Goal: Task Accomplishment & Management: Use online tool/utility

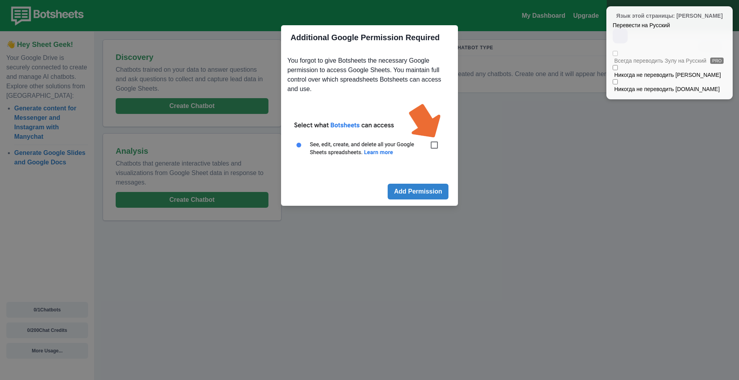
click at [728, 13] on div at bounding box center [727, 11] width 5 height 5
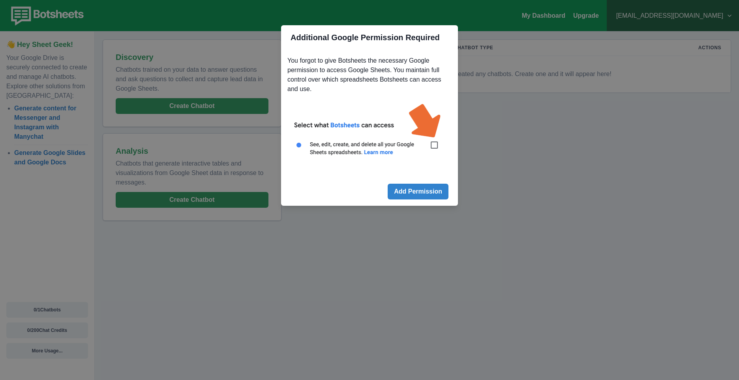
click at [504, 172] on div "Additional Google Permission Required You forgot to give Botsheets the necessar…" at bounding box center [369, 190] width 739 height 380
click at [435, 146] on img at bounding box center [369, 134] width 164 height 74
click at [434, 145] on img at bounding box center [369, 134] width 164 height 74
drag, startPoint x: 434, startPoint y: 145, endPoint x: 421, endPoint y: 182, distance: 39.1
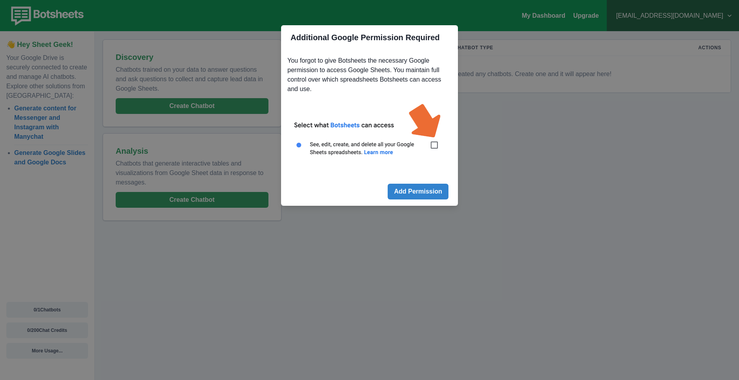
click at [435, 146] on img at bounding box center [369, 134] width 164 height 74
click at [416, 191] on button "Add Permission" at bounding box center [418, 192] width 61 height 16
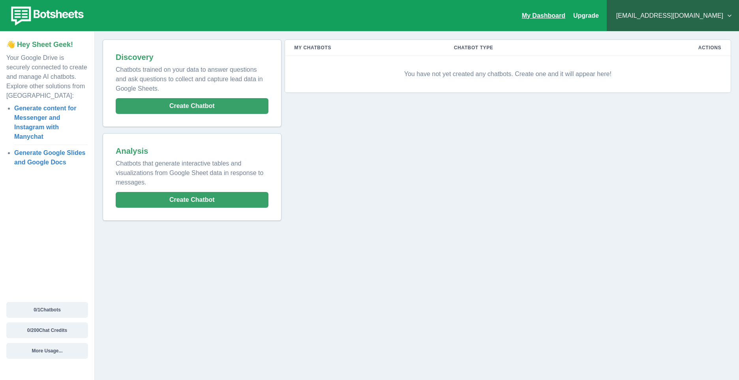
click at [565, 18] on link "My Dashboard" at bounding box center [543, 15] width 43 height 7
click at [226, 203] on button "Create Chatbot" at bounding box center [192, 200] width 153 height 16
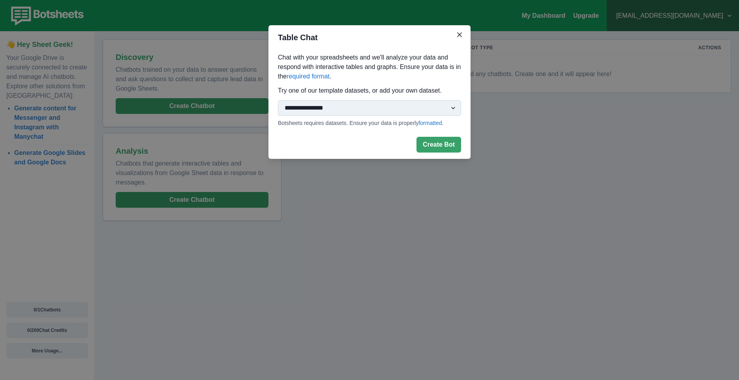
click at [351, 106] on select "**********" at bounding box center [369, 108] width 183 height 16
click at [448, 106] on select "**********" at bounding box center [369, 108] width 183 height 16
click at [439, 146] on button "Create Bot" at bounding box center [438, 145] width 45 height 16
click at [459, 34] on icon "Close" at bounding box center [459, 34] width 5 height 5
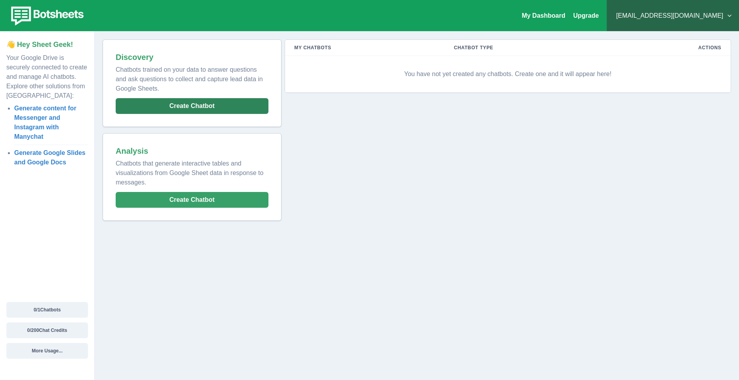
click at [173, 109] on button "Create Chatbot" at bounding box center [192, 106] width 153 height 16
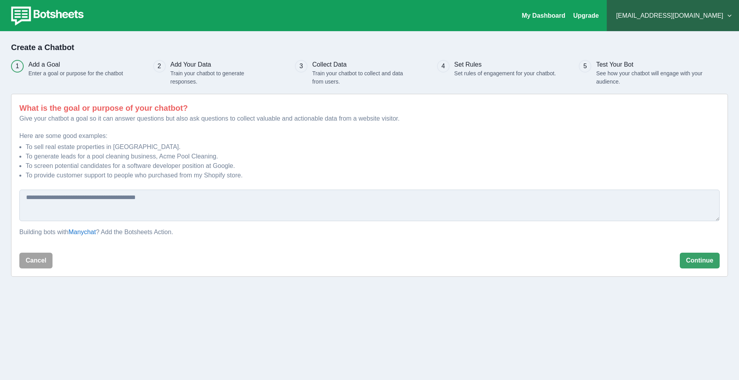
click at [222, 211] on textarea at bounding box center [369, 206] width 700 height 32
type textarea "**********"
click at [713, 266] on button "Continue" at bounding box center [700, 261] width 40 height 16
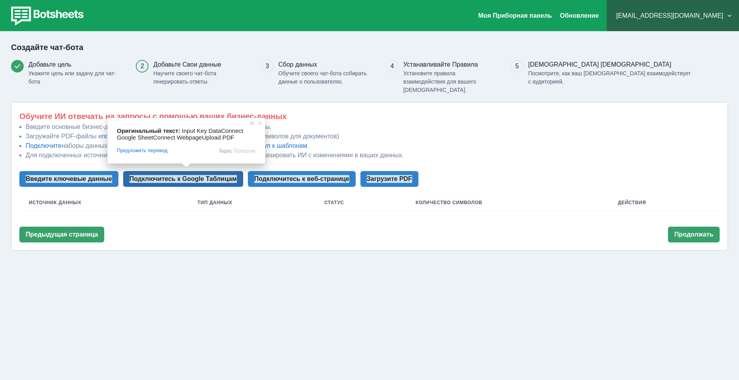
click at [141, 175] on ya-tr-span "Подключитесь к Google Таблицам" at bounding box center [182, 178] width 107 height 7
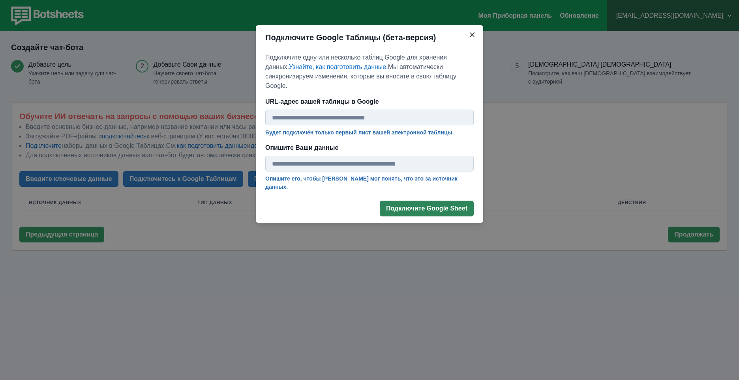
click at [421, 195] on footer "Подключите Google Sheet" at bounding box center [369, 209] width 227 height 28
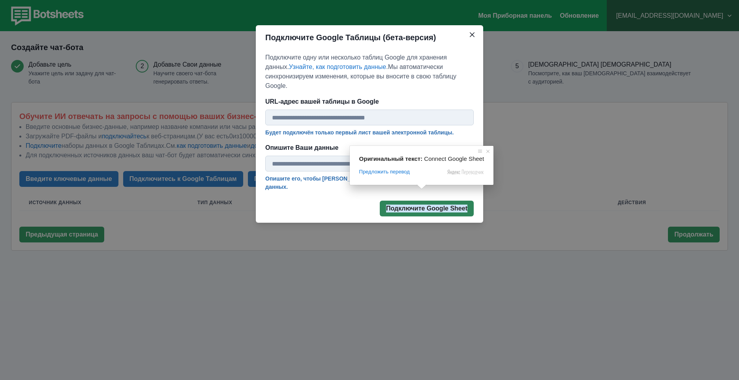
click at [418, 191] on body "Моя Приборная панель Обновление xanonen@gmail.com Планы и цены Мои платежи Помо…" at bounding box center [369, 190] width 739 height 380
click at [446, 189] on span at bounding box center [449, 187] width 10 height 5
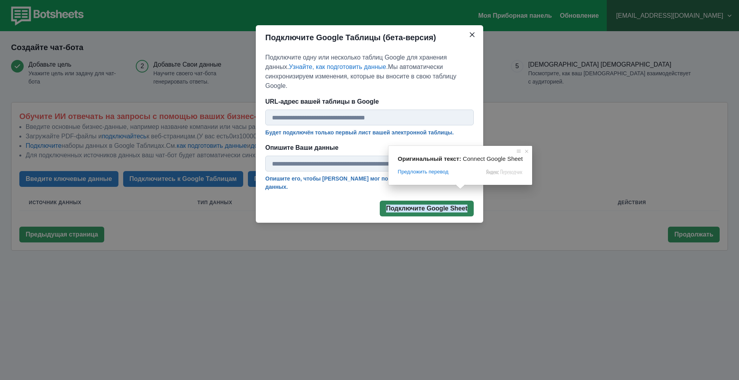
click at [450, 205] on ya-tr-span "Подключите Google Sheet" at bounding box center [426, 208] width 81 height 7
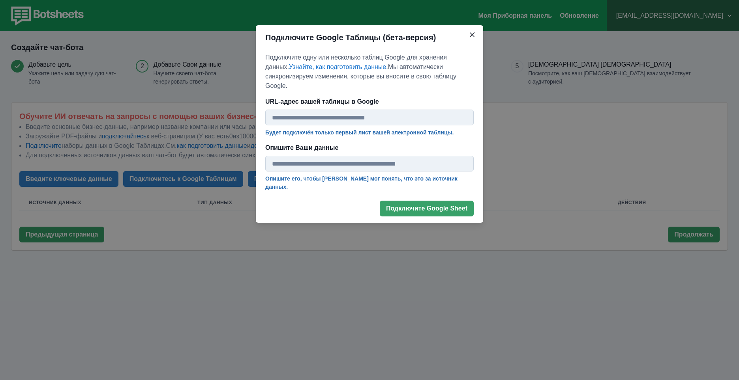
click at [444, 79] on p "Подключите одну или несколько таблиц Google для хранения данных. Узнайте, как п…" at bounding box center [369, 72] width 208 height 38
click at [469, 34] on button "Закрыть" at bounding box center [472, 34] width 13 height 13
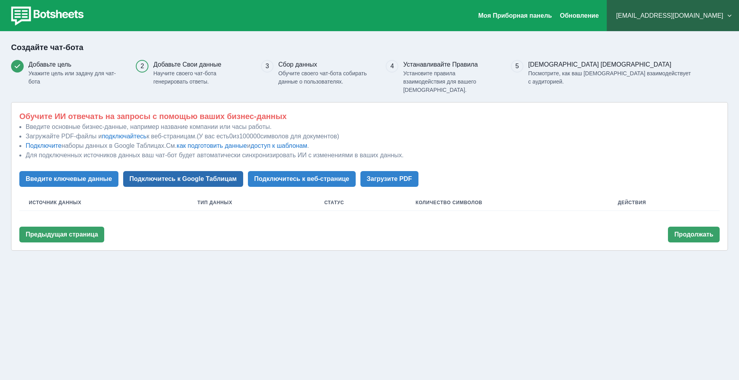
click at [218, 176] on button "Подключитесь к Google Таблицам" at bounding box center [183, 179] width 120 height 16
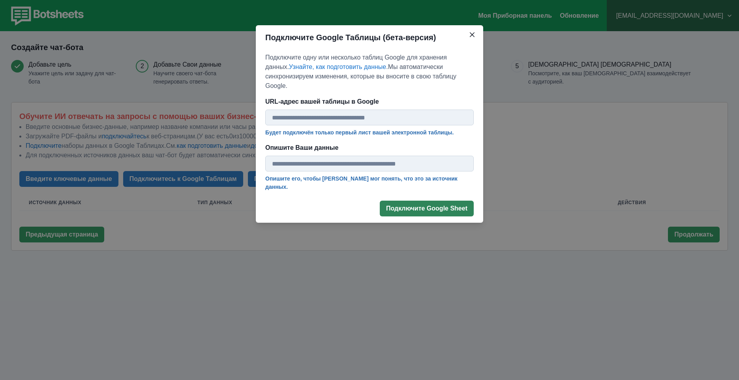
click at [430, 201] on button "Подключите Google Sheet" at bounding box center [427, 209] width 94 height 16
click at [384, 159] on input "Опишите Ваши данные" at bounding box center [369, 164] width 208 height 16
click at [337, 110] on input "URL-адрес вашей таблицы в Google" at bounding box center [369, 118] width 208 height 16
paste input "**********"
click at [399, 191] on body "Моя Приборная панель Обновление xanonen@gmail.com Планы и цены Мои платежи Помо…" at bounding box center [369, 190] width 739 height 380
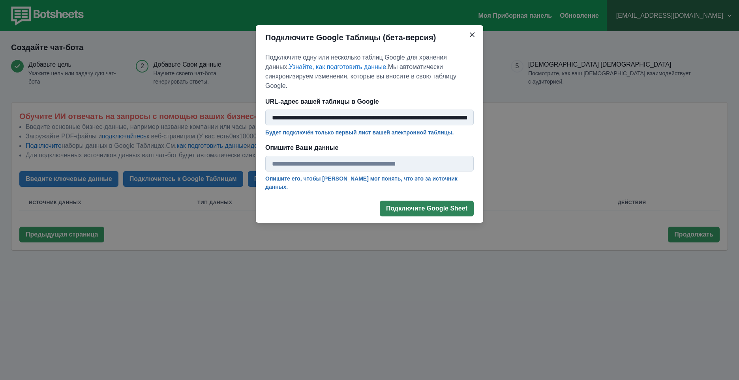
click at [416, 205] on ya-tr-span "Подключите Google Sheet" at bounding box center [426, 208] width 81 height 7
click at [379, 112] on input "**********" at bounding box center [369, 118] width 208 height 16
click at [411, 199] on footer "Подключите Google Sheet" at bounding box center [369, 209] width 227 height 28
click at [442, 110] on input "**********" at bounding box center [369, 118] width 208 height 16
paste input "text"
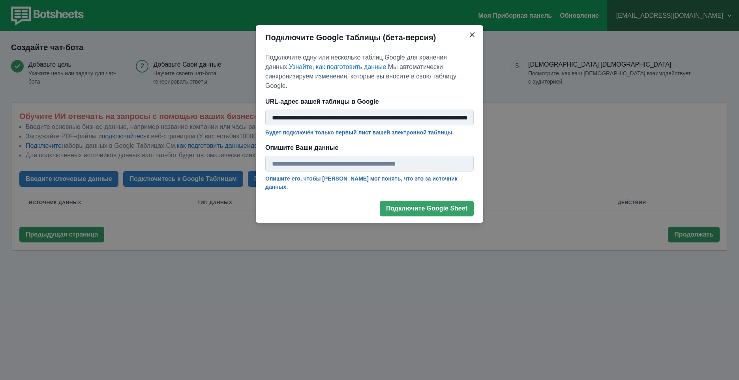
scroll to position [0, 122]
type input "**********"
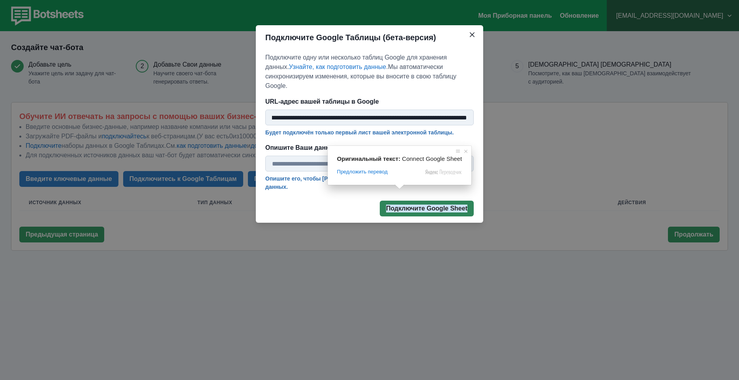
scroll to position [0, 0]
click at [402, 191] on body "Моя Приборная панель Обновление xanonen@gmail.com Планы и цены Мои платежи Помо…" at bounding box center [369, 190] width 739 height 380
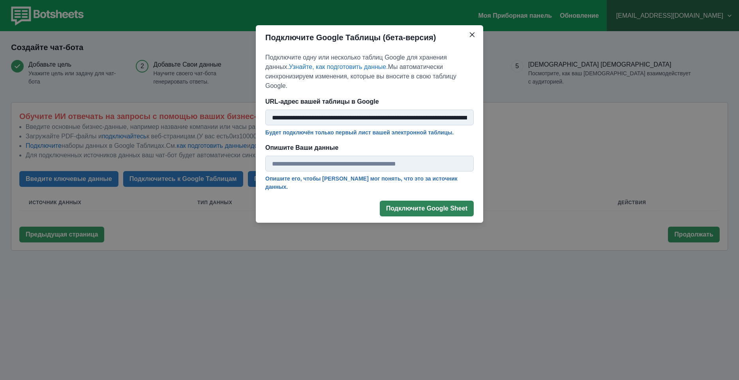
click at [419, 205] on ya-tr-span "Подключите Google Sheet" at bounding box center [426, 208] width 81 height 7
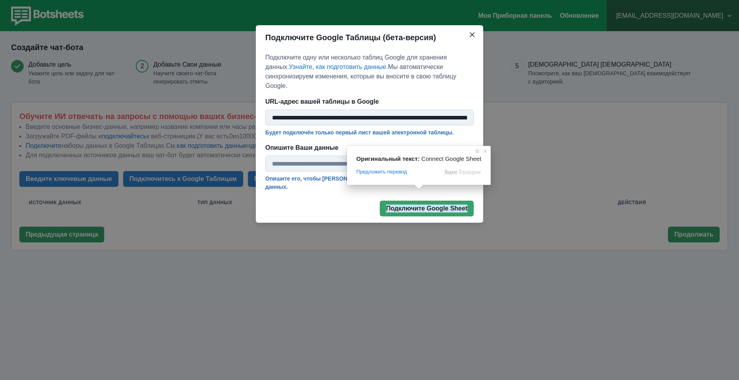
click at [416, 189] on span at bounding box center [419, 187] width 10 height 5
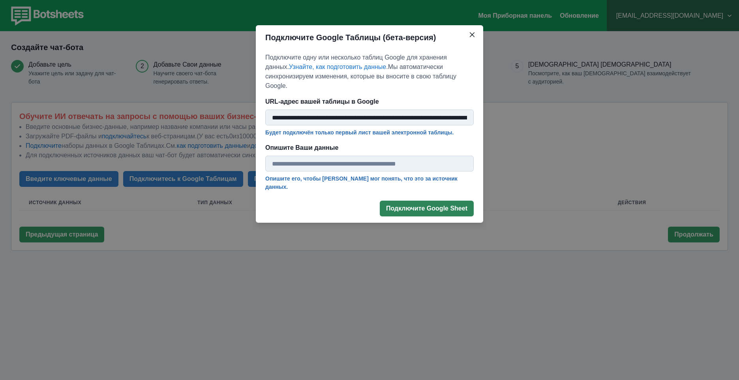
click at [411, 205] on ya-tr-span "Подключите Google Sheet" at bounding box center [426, 208] width 81 height 7
click at [405, 157] on input "Опишите Ваши данные" at bounding box center [369, 164] width 208 height 16
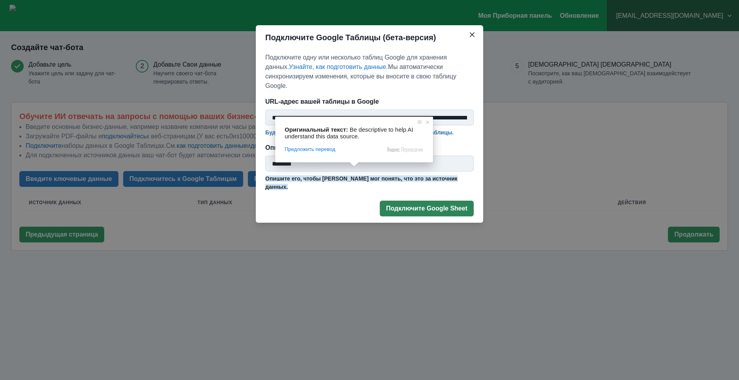
type input "*******"
click at [407, 205] on ya-tr-span "Подключите Google Sheet" at bounding box center [426, 208] width 81 height 7
